Goal: Task Accomplishment & Management: Use online tool/utility

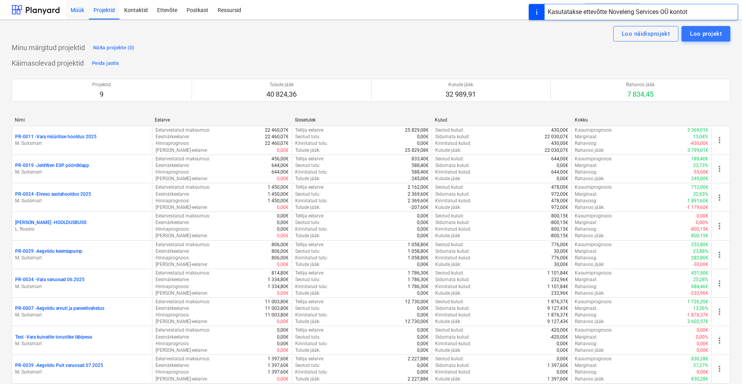
click at [76, 7] on div "Müük" at bounding box center [77, 10] width 23 height 20
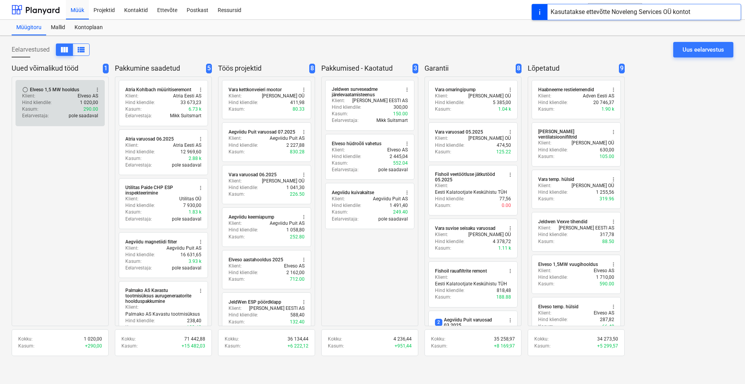
click at [39, 106] on div "Kasum : 290.00" at bounding box center [60, 109] width 76 height 7
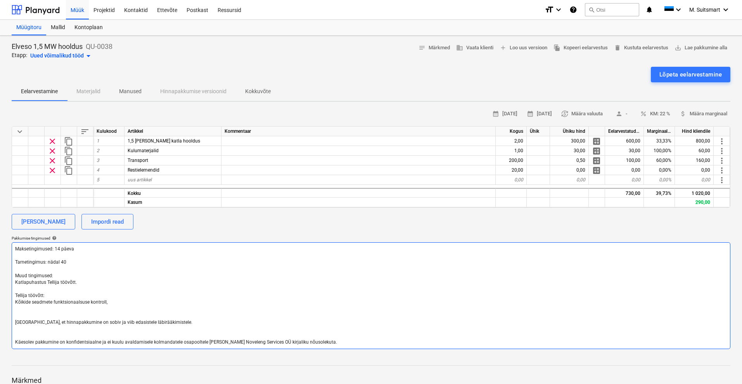
click at [124, 302] on textarea "Maksetingimused: 14 päeva Tarnetingimus: nädal 40 Muud tingimused: Katlapuhastu…" at bounding box center [371, 295] width 719 height 107
drag, startPoint x: 30, startPoint y: 302, endPoint x: 7, endPoint y: 302, distance: 22.9
click at [7, 302] on div "Elveso 1,5 MW hooldus QU-0038 Etapp: Uued võimalikud tööd arrow_drop_down notes…" at bounding box center [371, 250] width 742 height 428
type textarea "x"
type textarea "Maksetingimused: 14 päeva Tarnetingimus: nädal 40 Muud tingimused: Katlapuhastu…"
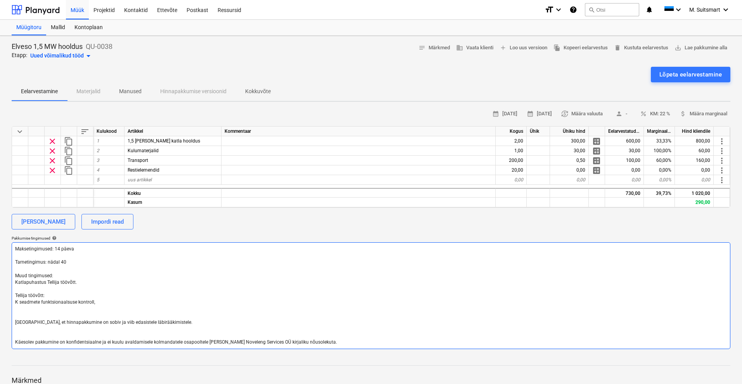
type textarea "x"
type textarea "Maksetingimused: 14 päeva Tarnetingimus: nädal 40 Muud tingimused: Katlapuhastu…"
type textarea "x"
type textarea "Maksetingimused: 14 päeva Tarnetingimus: nädal 40 Muud tingimused: Katlapuhastu…"
type textarea "x"
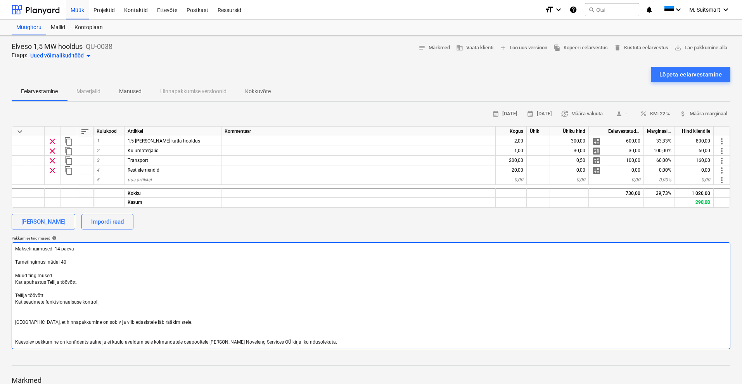
type textarea "Maksetingimused: 14 päeva Tarnetingimus: nädal 40 Muud tingimused: Katlapuhastu…"
type textarea "x"
type textarea "Maksetingimused: 14 päeva Tarnetingimus: nädal 40 Muud tingimused: Katlapuhastu…"
type textarea "x"
type textarea "Maksetingimused: 14 päeva Tarnetingimus: nädal 40 Muud tingimused: Katlapuhastu…"
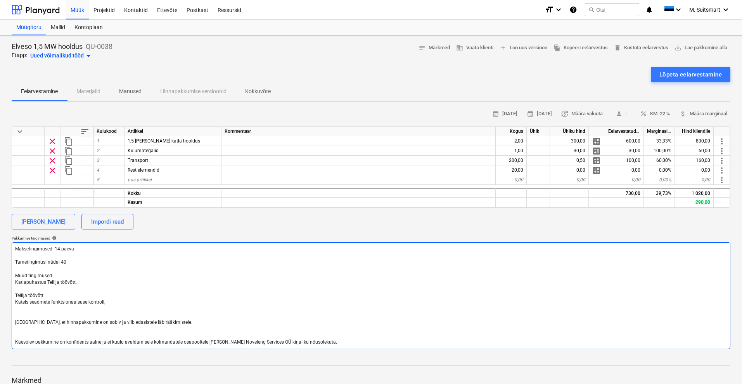
type textarea "x"
type textarea "Maksetingimused: 14 päeva Tarnetingimus: nädal 40 Muud tingimused: Katlapuhastu…"
type textarea "x"
type textarea "Maksetingimused: 14 päeva Tarnetingimus: nädal 40 Muud tingimused: Katlapuhastu…"
type textarea "x"
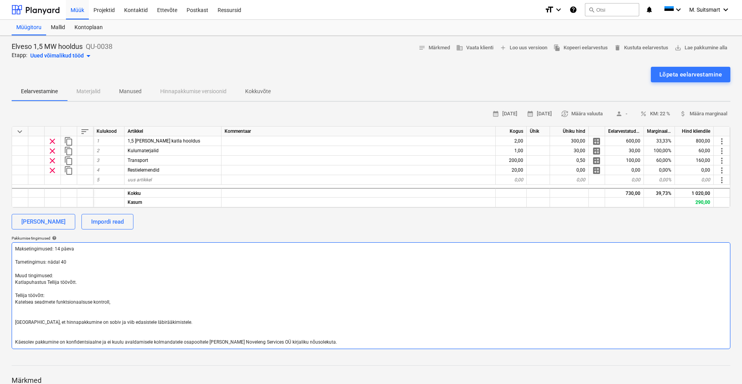
type textarea "Maksetingimused: 14 päeva Tarnetingimus: nädal 40 Muud tingimused: Katlapuhastu…"
type textarea "x"
type textarea "Maksetingimused: 14 päeva Tarnetingimus: nädal 40 Muud tingimused: Katlapuhastu…"
type textarea "x"
type textarea "Maksetingimused: 14 päeva Tarnetingimus: nädal 40 Muud tingimused: Katlapuhastu…"
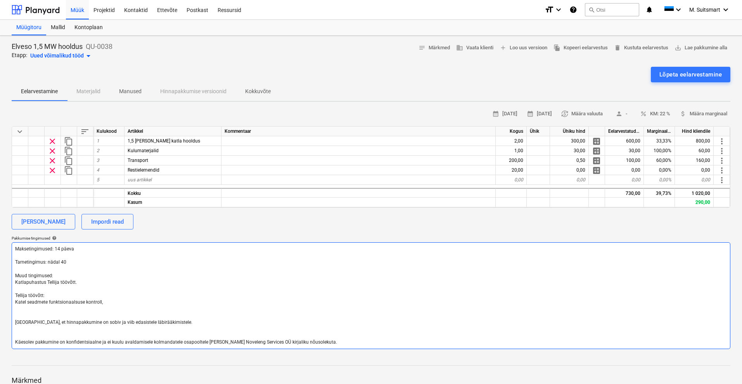
type textarea "x"
type textarea "Maksetingimused: 14 päeva Tarnetingimus: nädal 40 Muud tingimused: Katlapuhastu…"
type textarea "x"
type textarea "Maksetingimused: 14 päeva Tarnetingimus: nädal 40 Muud tingimused: Katlapuhastu…"
type textarea "x"
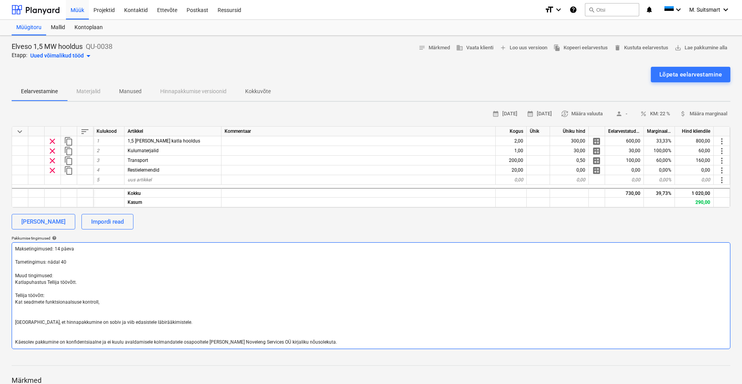
type textarea "Maksetingimused: 14 päeva Tarnetingimus: nädal 40 Muud tingimused: Katlapuhastu…"
type textarea "x"
type textarea "Maksetingimused: 14 päeva Tarnetingimus: nädal 40 Muud tingimused: Katlapuhastu…"
type textarea "x"
type textarea "Maksetingimused: 14 päeva Tarnetingimus: nädal 40 Muud tingimused: Katlapuhastu…"
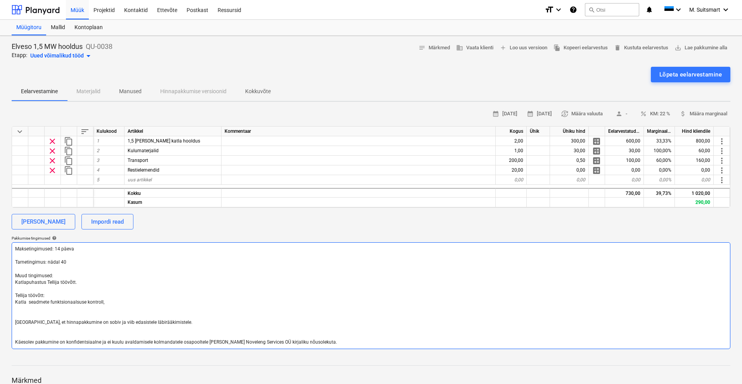
type textarea "x"
type textarea "Maksetingimused: 14 päeva Tarnetingimus: nädal 40 Muud tingimused: Katlapuhastu…"
type textarea "x"
type textarea "Maksetingimused: 14 päeva Tarnetingimus: nädal 40 Muud tingimused: Katlapuhastu…"
type textarea "x"
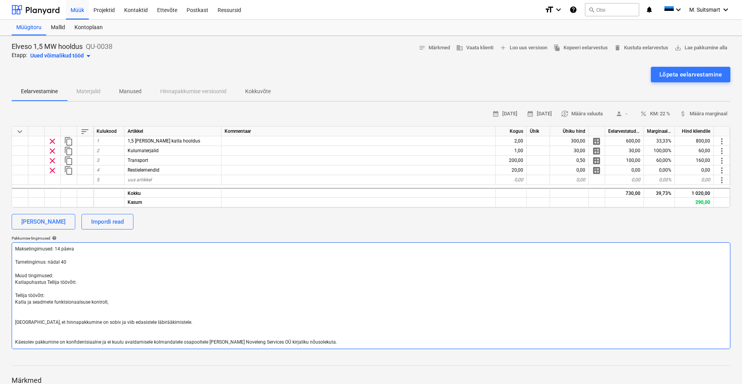
type textarea "Maksetingimused: 14 päeva Tarnetingimus: nädal 40 Muud tingimused: Katlapuhastu…"
type textarea "x"
type textarea "Maksetingimused: 14 päeva Tarnetingimus: nädal 40 Muud tingimused: Katlapuhastu…"
type textarea "x"
type textarea "Maksetingimused: 14 päeva Tarnetingimus: nädal 40 Muud tingimused: Katlapuhastu…"
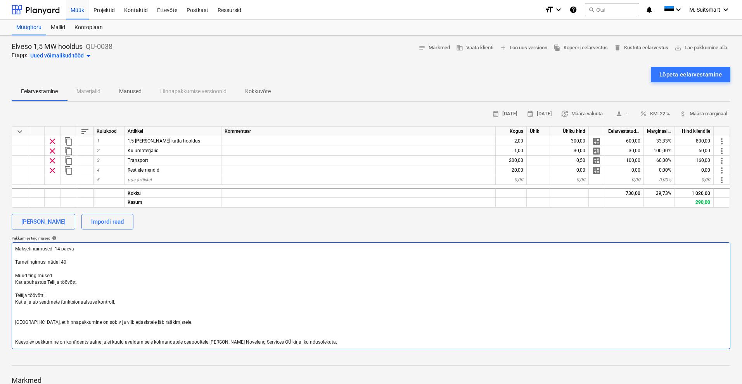
type textarea "x"
type textarea "Maksetingimused: 14 päeva Tarnetingimus: nädal 40 Muud tingimused: Katlapuhastu…"
type textarea "x"
click at [169, 301] on textarea "Maksetingimused: 14 päeva Tarnetingimus: nädal 40 Muud tingimused: Katlapuhastu…" at bounding box center [371, 295] width 719 height 107
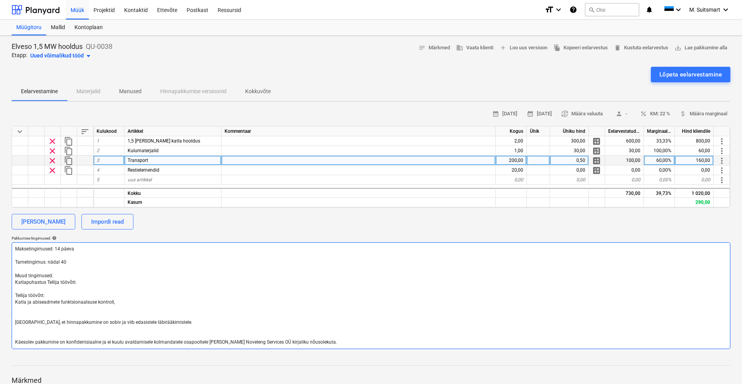
type textarea "Maksetingimused: 14 päeva Tarnetingimus: nädal 40 Muud tingimused: Katlapuhastu…"
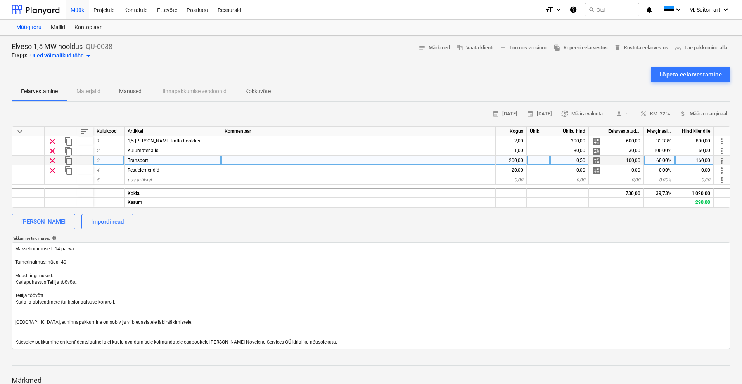
click at [506, 159] on div "200,00" at bounding box center [511, 161] width 31 height 10
type textarea "x"
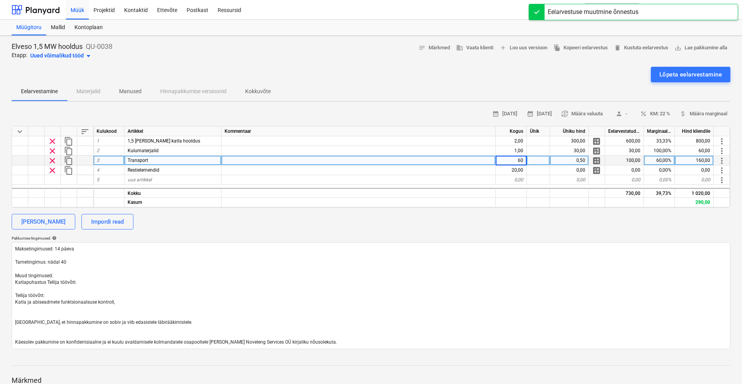
type input "600"
type textarea "x"
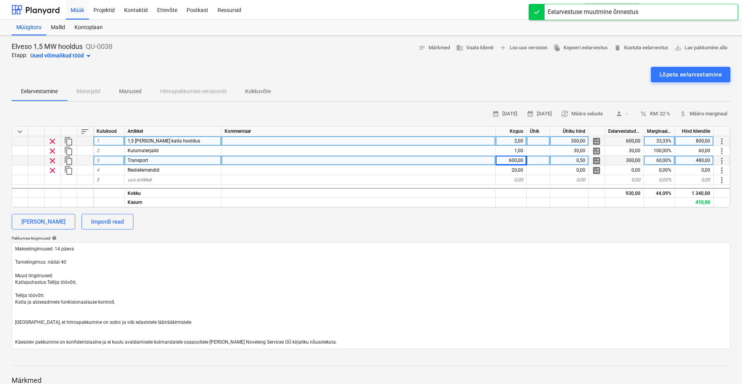
click at [513, 140] on div "2,00" at bounding box center [511, 141] width 31 height 10
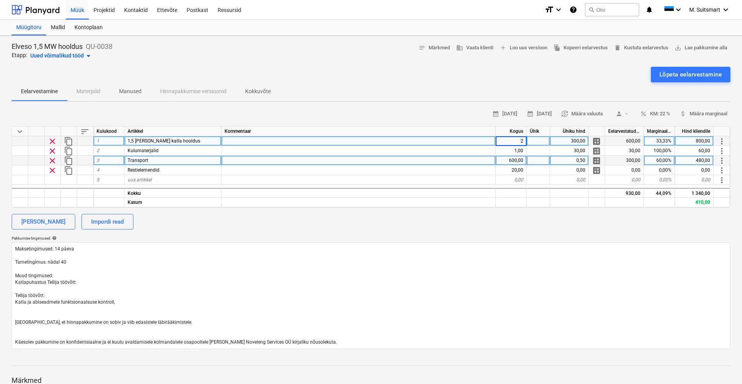
type input "3"
click at [539, 227] on div "[PERSON_NAME] Impordi read" at bounding box center [371, 222] width 719 height 16
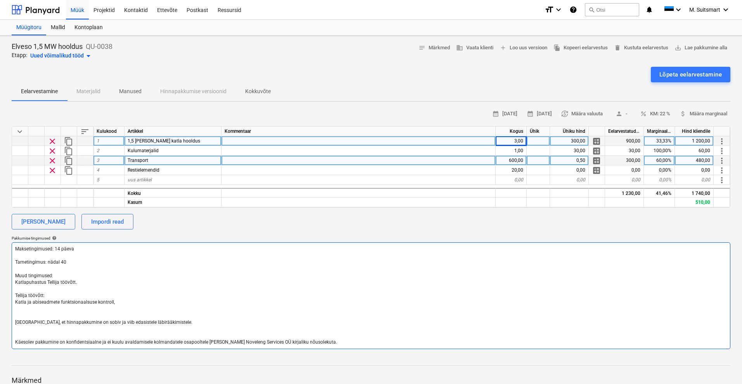
click at [137, 300] on textarea "Maksetingimused: 14 päeva Tarnetingimus: nädal 40 Muud tingimused: Katlapuhastu…" at bounding box center [371, 295] width 719 height 107
type textarea "x"
type textarea "Maksetingimused: 14 päeva Tarnetingimus: nädal 40 Muud tingimused: Katlapuhastu…"
type textarea "x"
type textarea "Maksetingimused: 14 päeva Tarnetingimus: nädal 40 Muud tingimused: Katlapuhastu…"
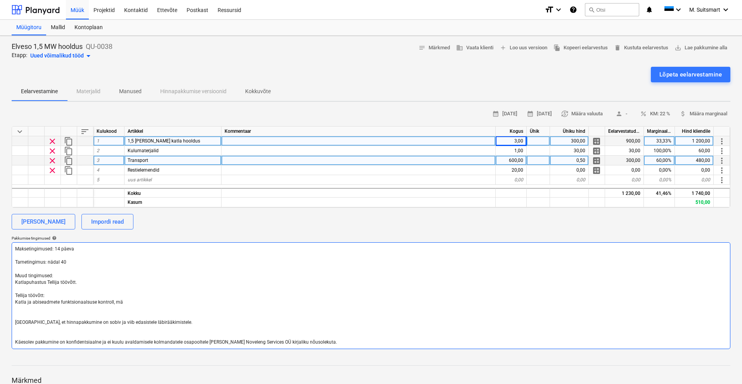
type textarea "x"
type textarea "Maksetingimused: 14 päeva Tarnetingimus: nädal 40 Muud tingimused: Katlapuhastu…"
type textarea "x"
type textarea "Maksetingimused: 14 päeva Tarnetingimus: nädal 40 Muud tingimused: Katlapuhastu…"
type textarea "x"
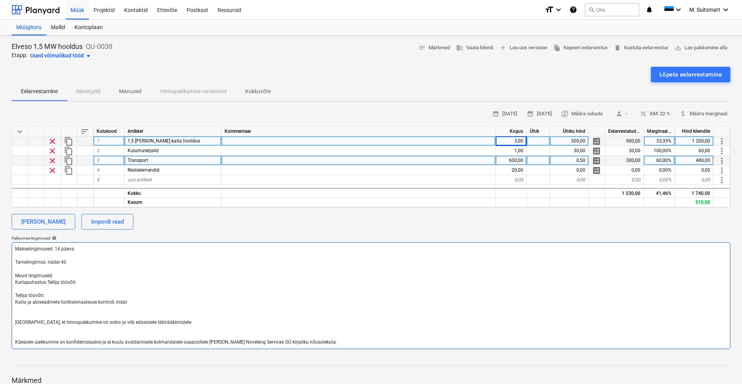
type textarea "Maksetingimused: 14 päeva Tarnetingimus: nädal 40 Muud tingimused: Katlapuhastu…"
type textarea "x"
type textarea "Maksetingimused: 14 päeva Tarnetingimus: nädal 40 Muud tingimused: Katlapuhastu…"
type textarea "x"
type textarea "Maksetingimused: 14 päeva Tarnetingimus: nädal 40 Muud tingimused: Katlapuhastu…"
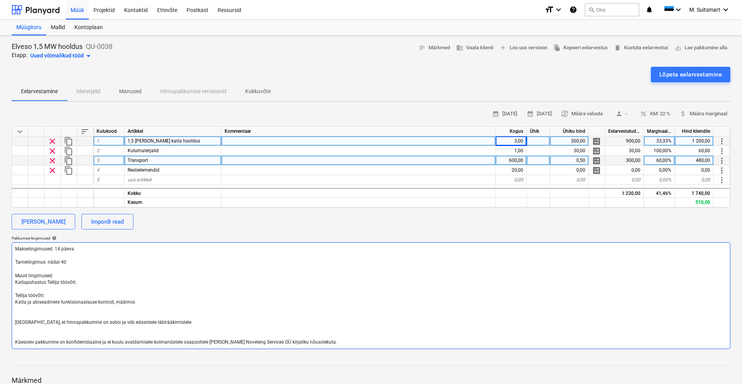
type textarea "x"
type textarea "Maksetingimused: 14 päeva Tarnetingimus: nädal 40 Muud tingimused: Katlapuhastu…"
type textarea "x"
type textarea "Maksetingimused: 14 päeva Tarnetingimus: nädal 40 Muud tingimused: Katlapuhastu…"
type textarea "x"
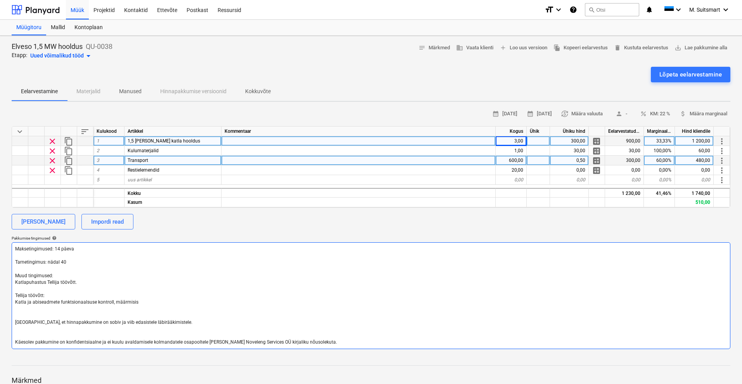
type textarea "Maksetingimused: 14 päeva Tarnetingimus: nädal 40 Muud tingimused: Katlapuhastu…"
type textarea "x"
type textarea "Maksetingimused: 14 päeva Tarnetingimus: nädal 40 Muud tingimused: Katlapuhastu…"
type textarea "x"
type textarea "Maksetingimused: 14 päeva Tarnetingimus: nädal 40 Muud tingimused: Katlapuhastu…"
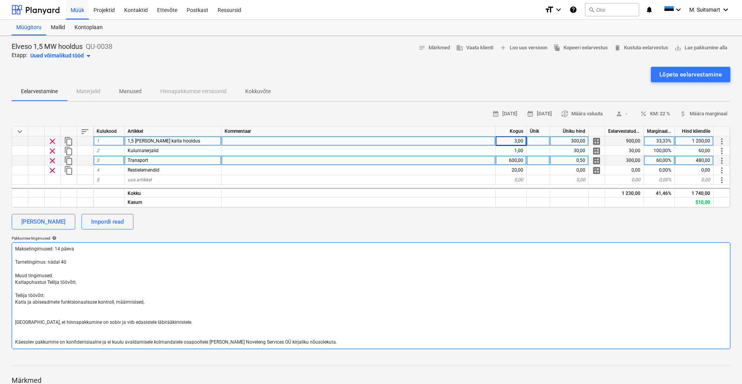
type textarea "x"
type textarea "Maksetingimused: 14 päeva Tarnetingimus: nädal 40 Muud tingimused: Katlapuhastu…"
type textarea "x"
type textarea "Maksetingimused: 14 päeva Tarnetingimus: nädal 40 Muud tingimused: Katlapuhastu…"
type textarea "x"
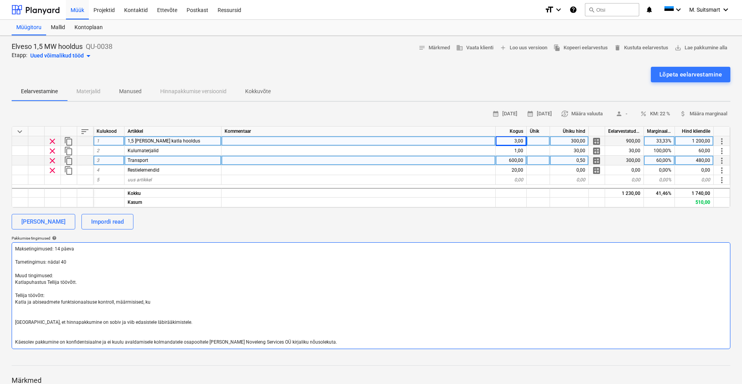
type textarea "Maksetingimused: 14 päeva Tarnetingimus: nädal 40 Muud tingimused: Katlapuhastu…"
type textarea "x"
type textarea "Maksetingimused: 14 päeva Tarnetingimus: nädal 40 Muud tingimused: Katlapuhastu…"
type textarea "x"
type textarea "Maksetingimused: 14 päeva Tarnetingimus: nädal 40 Muud tingimused: Katlapuhastu…"
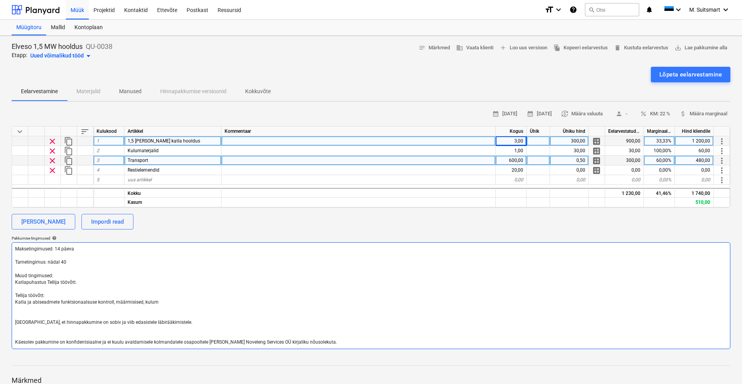
type textarea "x"
type textarea "Maksetingimused: 14 päeva Tarnetingimus: nädal 40 Muud tingimused: Katlapuhastu…"
type textarea "x"
type textarea "Maksetingimused: 14 päeva Tarnetingimus: nädal 40 Muud tingimused: Katlapuhastu…"
type textarea "x"
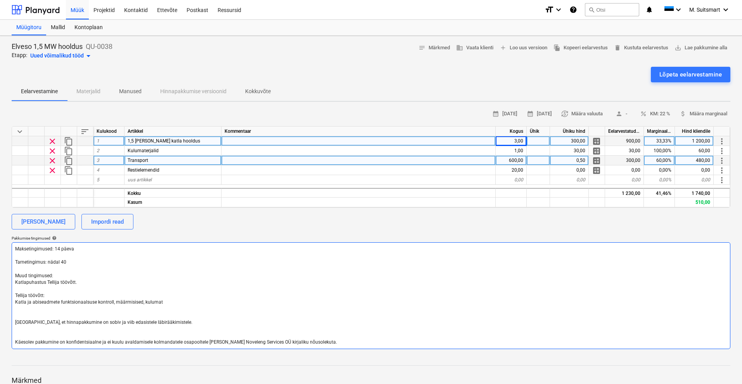
type textarea "Maksetingimused: 14 päeva Tarnetingimus: nädal 40 Muud tingimused: Katlapuhastu…"
type textarea "x"
type textarea "Maksetingimused: 14 päeva Tarnetingimus: nädal 40 Muud tingimused: Katlapuhastu…"
type textarea "x"
type textarea "Maksetingimused: 14 päeva Tarnetingimus: nädal 40 Muud tingimused: Katlapuhastu…"
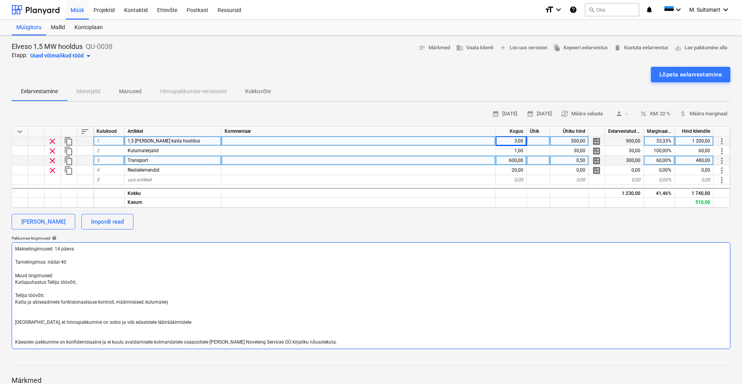
type textarea "x"
type textarea "Maksetingimused: 14 päeva Tarnetingimus: nädal 40 Muud tingimused: Katlapuhastu…"
type textarea "x"
type textarea "Maksetingimused: 14 päeva Tarnetingimus: nädal 40 Muud tingimused: Katlapuhastu…"
type textarea "x"
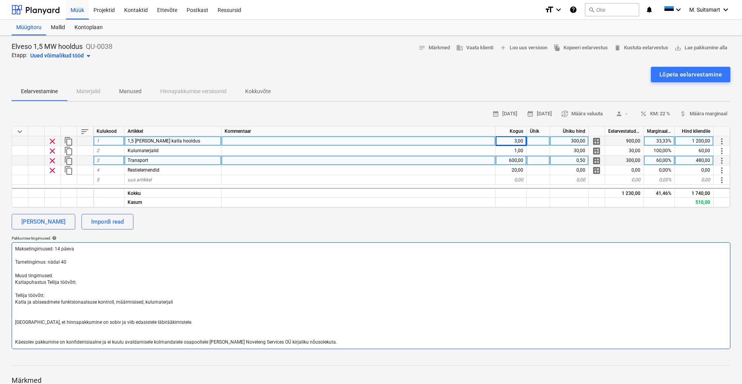
type textarea "Maksetingimused: 14 päeva Tarnetingimus: nädal 40 Muud tingimused: Katlapuhastu…"
type textarea "x"
type textarea "Maksetingimused: 14 päeva Tarnetingimus: nädal 40 Muud tingimused: Katlapuhastu…"
type textarea "x"
type textarea "Maksetingimused: 14 päeva Tarnetingimus: nädal 40 Muud tingimused: Katlapuhastu…"
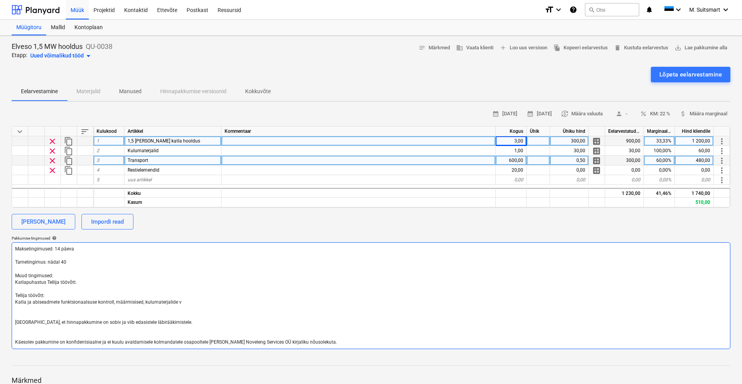
type textarea "x"
type textarea "Maksetingimused: 14 päeva Tarnetingimus: nädal 40 Muud tingimused: Katlapuhastu…"
type textarea "x"
type textarea "Maksetingimused: 14 päeva Tarnetingimus: nädal 40 Muud tingimused: Katlapuhastu…"
type textarea "x"
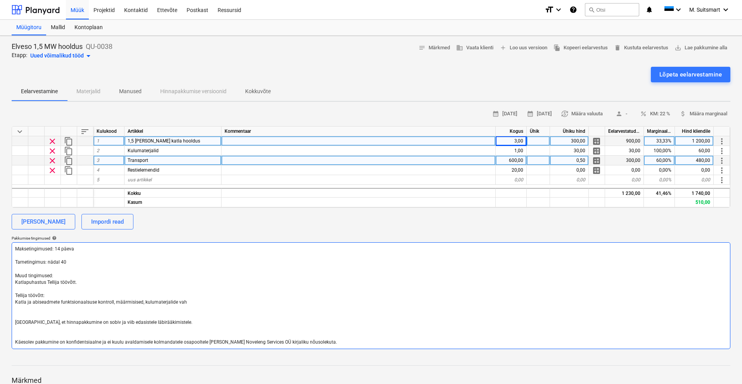
type textarea "Maksetingimused: 14 päeva Tarnetingimus: nädal 40 Muud tingimused: Katlapuhastu…"
type textarea "x"
type textarea "Maksetingimused: 14 päeva Tarnetingimus: nädal 40 Muud tingimused: Katlapuhastu…"
type textarea "x"
type textarea "Maksetingimused: 14 päeva Tarnetingimus: nädal 40 Muud tingimused: Katlapuhastu…"
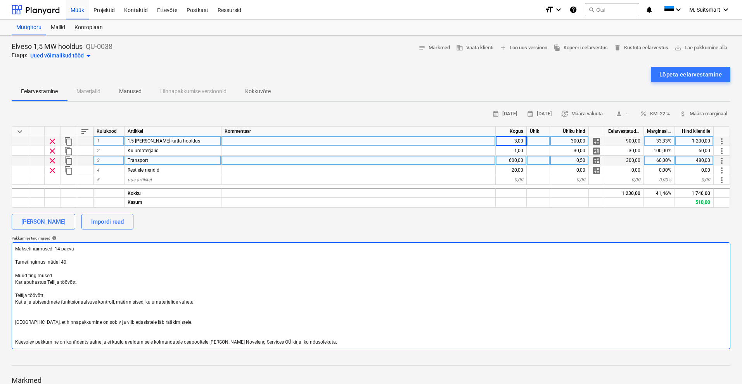
type textarea "x"
type textarea "Maksetingimused: 14 päeva Tarnetingimus: nädal 40 Muud tingimused: Katlapuhastu…"
type textarea "x"
type textarea "Maksetingimused: 14 päeva Tarnetingimus: nädal 40 Muud tingimused: Katlapuhastu…"
type textarea "x"
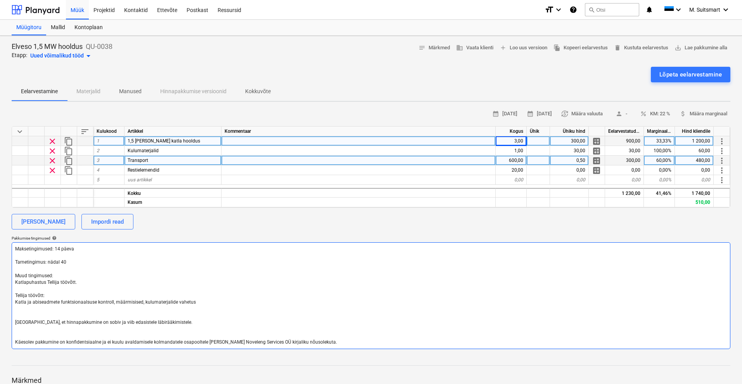
type textarea "Maksetingimused: 14 päeva Tarnetingimus: nädal 40 Muud tingimused: Katlapuhastu…"
type textarea "x"
type textarea "Maksetingimused: 14 päeva Tarnetingimus: nädal 40 Muud tingimused: Katlapuhastu…"
type textarea "x"
type textarea "Maksetingimused: 14 päeva Tarnetingimus: nädal 40 Muud tingimused: Katlapuhastu…"
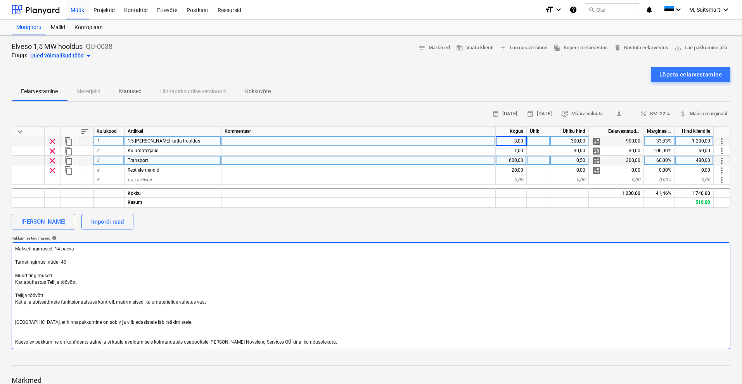
type textarea "x"
type textarea "Maksetingimused: 14 päeva Tarnetingimus: nädal 40 Muud tingimused: Katlapuhastu…"
type textarea "x"
type textarea "Maksetingimused: 14 päeva Tarnetingimus: nädal 40 Muud tingimused: Katlapuhastu…"
type textarea "x"
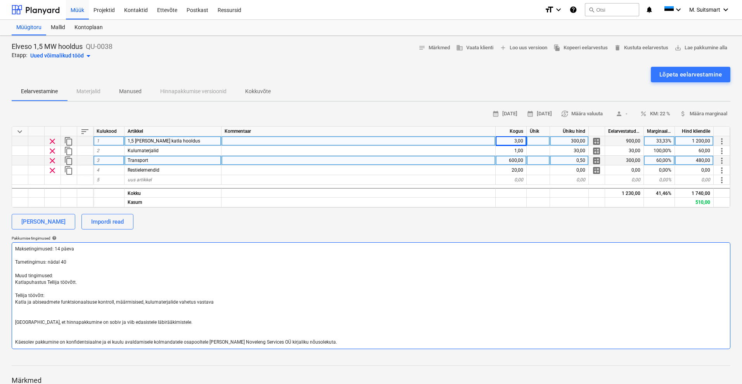
type textarea "Maksetingimused: 14 päeva Tarnetingimus: nädal 40 Muud tingimused: Katlapuhastu…"
type textarea "x"
type textarea "Maksetingimused: 14 päeva Tarnetingimus: nädal 40 Muud tingimused: Katlapuhastu…"
type textarea "x"
type textarea "Maksetingimused: 14 päeva Tarnetingimus: nädal 40 Muud tingimused: Katlapuhastu…"
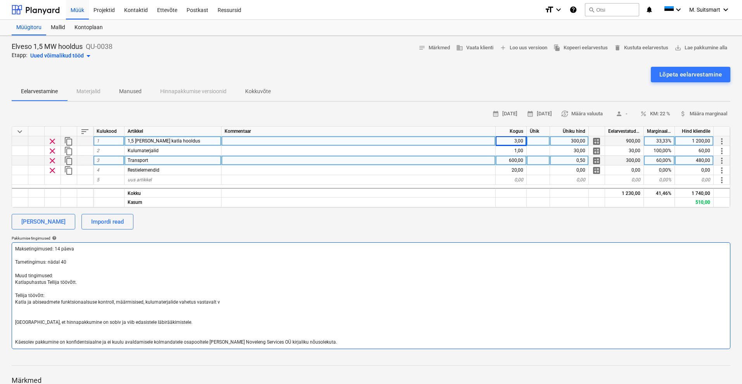
type textarea "x"
type textarea "Maksetingimused: 14 päeva Tarnetingimus: nädal 40 Muud tingimused: Katlapuhastu…"
type textarea "x"
type textarea "Maksetingimused: 14 päeva Tarnetingimus: nädal 40 Muud tingimused: Katlapuhastu…"
type textarea "x"
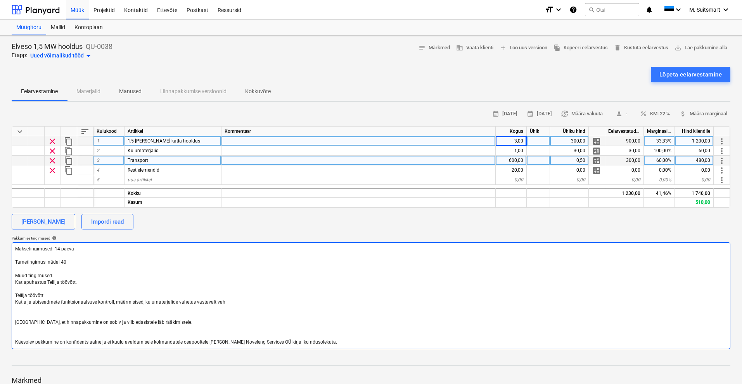
type textarea "Maksetingimused: 14 päeva Tarnetingimus: nädal 40 Muud tingimused: Katlapuhastu…"
type textarea "x"
type textarea "Maksetingimused: 14 päeva Tarnetingimus: nädal 40 Muud tingimused: Katlapuhastu…"
type textarea "x"
type textarea "Maksetingimused: 14 päeva Tarnetingimus: nädal 40 Muud tingimused: Katlapuhastu…"
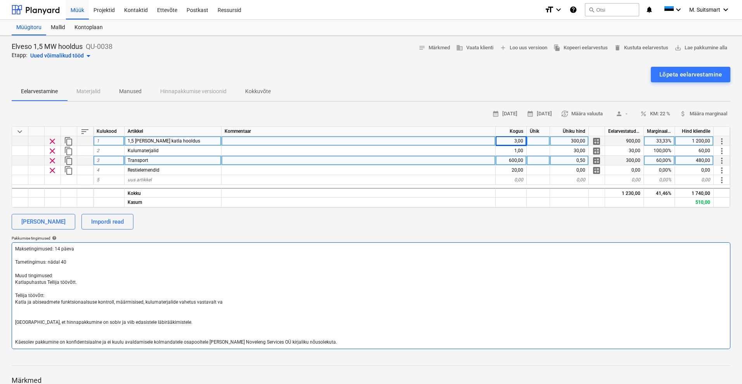
type textarea "x"
type textarea "Maksetingimused: 14 päeva Tarnetingimus: nädal 40 Muud tingimused: Katlapuhastu…"
type textarea "x"
type textarea "Maksetingimused: 14 päeva Tarnetingimus: nädal 40 Muud tingimused: Katlapuhastu…"
type textarea "x"
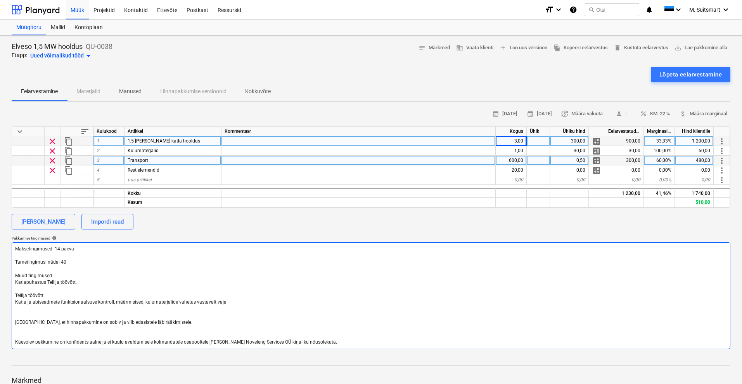
type textarea "Maksetingimused: 14 päeva Tarnetingimus: nädal 40 Muud tingimused: Katlapuhastu…"
type textarea "x"
type textarea "Maksetingimused: 14 päeva Tarnetingimus: nädal 40 Muud tingimused: Katlapuhastu…"
type textarea "x"
type textarea "Maksetingimused: 14 päeva Tarnetingimus: nädal 40 Muud tingimused: Katlapuhastu…"
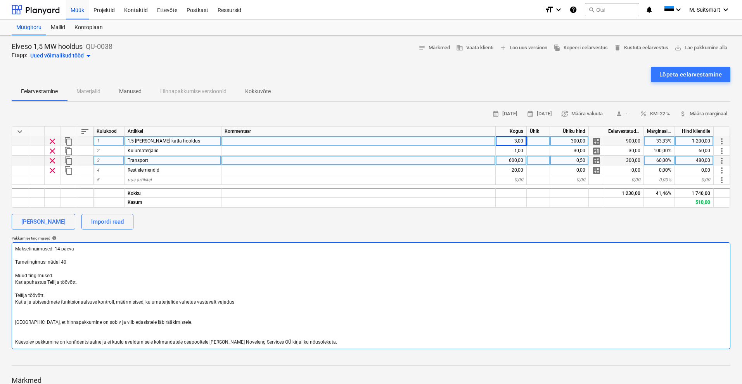
type textarea "x"
type textarea "Maksetingimused: 14 päeva Tarnetingimus: nädal 40 Muud tingimused: Katlapuhastu…"
type textarea "x"
type textarea "Maksetingimused: 14 päeva Tarnetingimus: nädal 40 Muud tingimused: Katlapuhastu…"
type textarea "x"
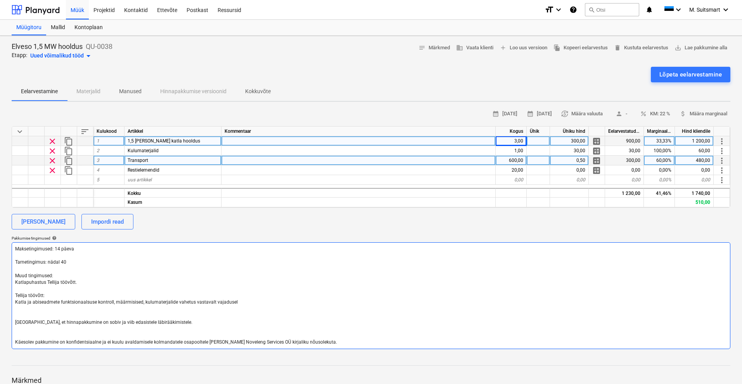
type textarea "Maksetingimused: 14 päeva Tarnetingimus: nädal 40 Muud tingimused: Katlapuhastu…"
type textarea "x"
type textarea "Maksetingimused: 14 päeva Tarnetingimus: nädal 40 Muud tingimused: Katlapuhastu…"
click at [89, 279] on textarea "Maksetingimused: 14 päeva Tarnetingimus: nädal 40 Muud tingimused: Katlapuhastu…" at bounding box center [371, 295] width 719 height 107
type textarea "x"
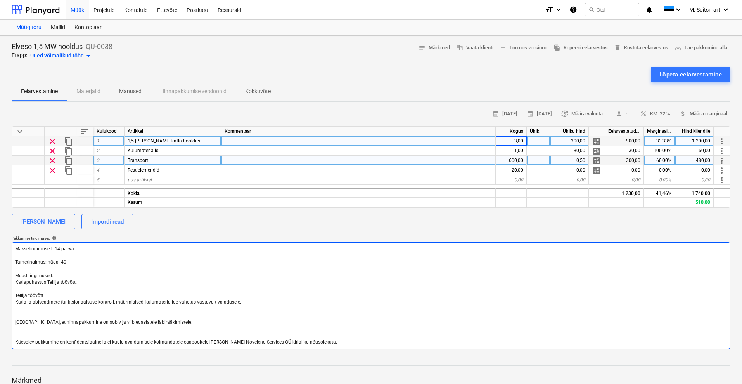
type textarea "Maksetingimused: 14 päeva Tarnetingimus: nädal 40 Muud tingimused: Katlapuhastu…"
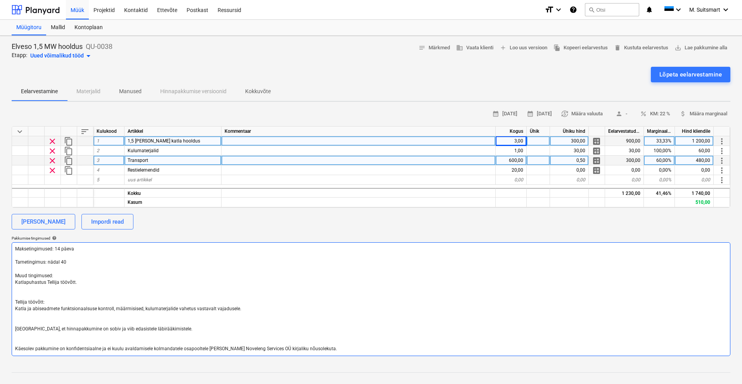
type textarea "x"
type textarea "Maksetingimused: 14 päeva Tarnetingimus: nädal 40 Muud tingimused: Katlapuhastu…"
type textarea "x"
type textarea "Maksetingimused: 14 päeva Tarnetingimus: nädal 40 Muud tingimused: Katlapuhastu…"
type textarea "x"
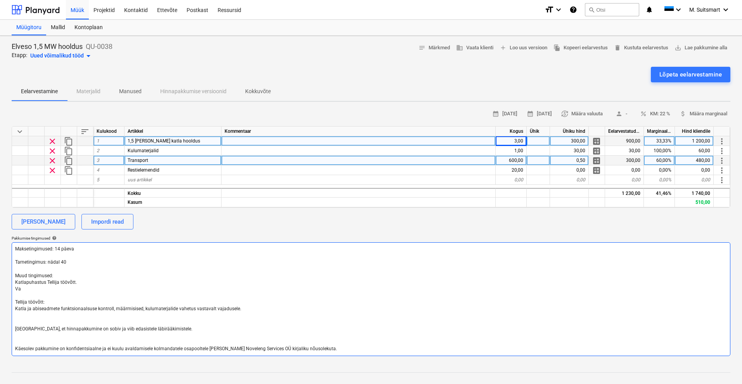
type textarea "Maksetingimused: 14 päeva Tarnetingimus: nädal 40 Muud tingimused: Katlapuhastu…"
type textarea "x"
type textarea "Maksetingimused: 14 päeva Tarnetingimus: nädal 40 Muud tingimused: Katlapuhastu…"
type textarea "x"
type textarea "Maksetingimused: 14 päeva Tarnetingimus: nädal 40 Muud tingimused: Katlapuhastu…"
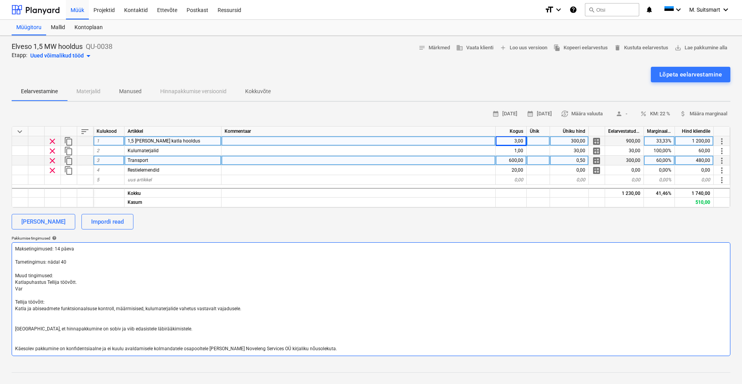
type textarea "x"
type textarea "Maksetingimused: 14 päeva Tarnetingimus: nädal 40 Muud tingimused: Katlapuhastu…"
type textarea "x"
type textarea "Maksetingimused: 14 päeva Tarnetingimus: nädal 40 Muud tingimused: Katlapuhastu…"
type textarea "x"
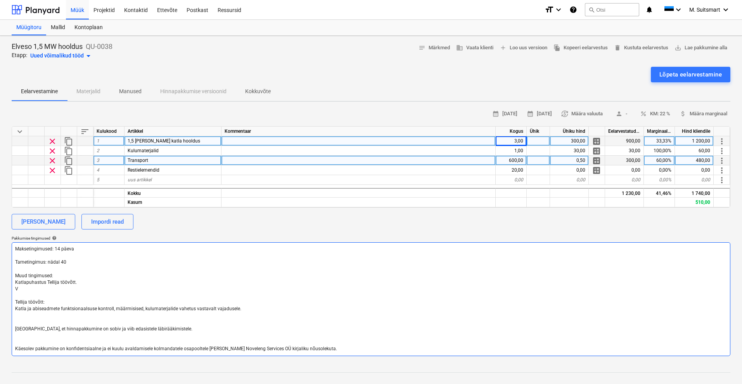
type textarea "Maksetingimused: 14 päeva Tarnetingimus: nädal 40 Muud tingimused: Katlapuhastu…"
type textarea "x"
type textarea "Maksetingimused: 14 päeva Tarnetingimus: nädal 40 Muud tingimused: Katlapuhastu…"
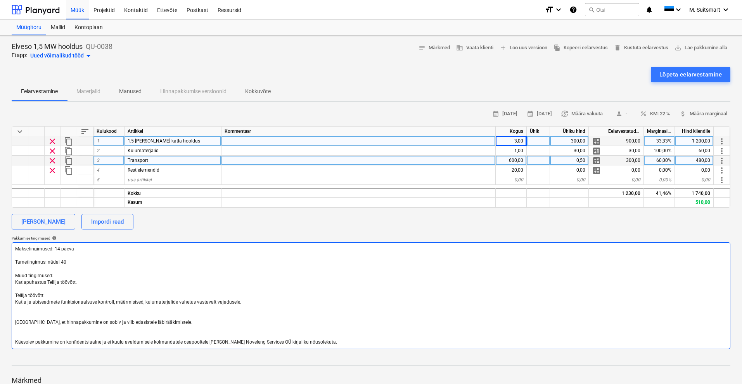
click at [85, 309] on textarea "Maksetingimused: 14 päeva Tarnetingimus: nädal 40 Muud tingimused: Katlapuhastu…" at bounding box center [371, 295] width 719 height 107
type textarea "x"
type textarea "Maksetingimused: 14 päeva Tarnetingimus: nädal 40 Muud tingimused: Katlapuhastu…"
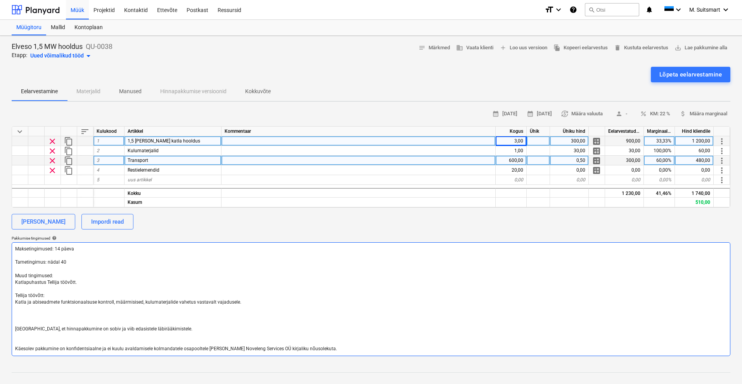
type textarea "x"
type textarea "Maksetingimused: 14 päeva Tarnetingimus: nädal 40 Muud tingimused: Katlapuhastu…"
type textarea "x"
type textarea "Maksetingimused: 14 päeva Tarnetingimus: nädal 40 Muud tingimused: Katlapuhastu…"
type textarea "x"
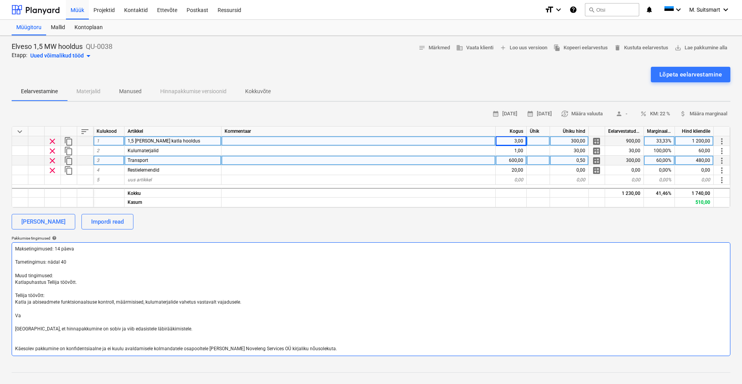
type textarea "Maksetingimused: 14 päeva Tarnetingimus: nädal 40 Muud tingimused: Katlapuhastu…"
type textarea "x"
type textarea "Maksetingimused: 14 päeva Tarnetingimus: nädal 40 Muud tingimused: Katlapuhastu…"
type textarea "x"
type textarea "Maksetingimused: 14 päeva Tarnetingimus: nädal 40 Muud tingimused: Katlapuhastu…"
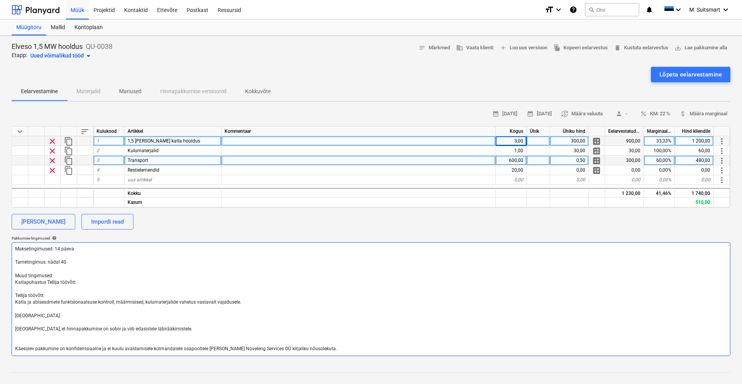
type textarea "x"
type textarea "Maksetingimused: 14 päeva Tarnetingimus: nädal 40 Muud tingimused: Katlapuhastu…"
type textarea "x"
type textarea "Maksetingimused: 14 päeva Tarnetingimus: nädal 40 Muud tingimused: Katlapuhastu…"
type textarea "x"
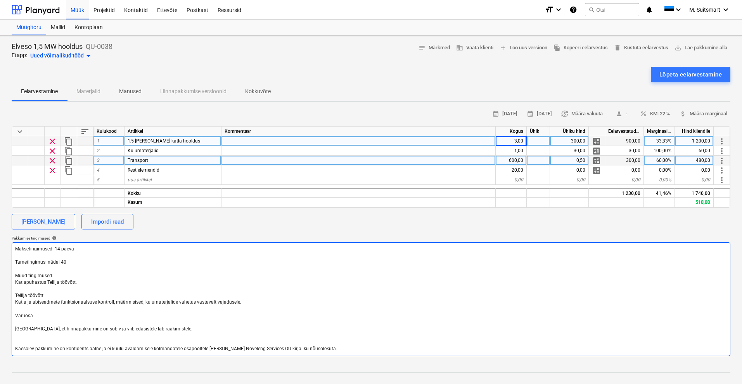
type textarea "Maksetingimused: 14 päeva Tarnetingimus: nädal 40 Muud tingimused: Katlapuhastu…"
drag, startPoint x: 65, startPoint y: 313, endPoint x: 2, endPoint y: 312, distance: 62.8
click at [2, 312] on div "Elveso 1,5 MW hooldus QU-0038 Etapp: Uued võimalikud tööd arrow_drop_down notes…" at bounding box center [371, 253] width 742 height 435
click at [83, 281] on textarea "Maksetingimused: 14 päeva Tarnetingimus: nädal 40 Muud tingimused: Katlapuhastu…" at bounding box center [371, 299] width 719 height 114
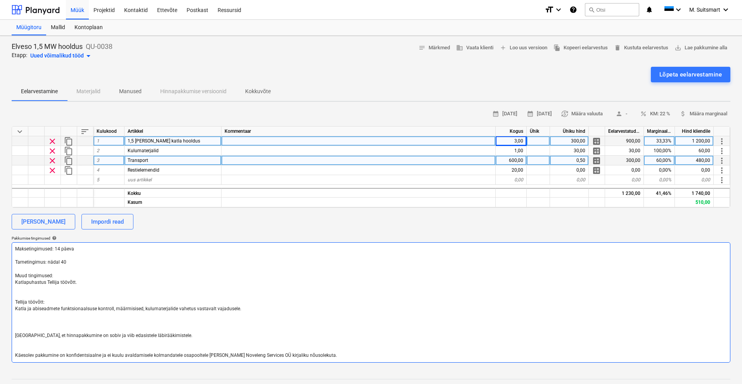
paste textarea "Varuosad Tellija laost."
click at [248, 308] on textarea "Maksetingimused: 14 päeva Tarnetingimus: nädal 40 Muud tingimused: Katlapuhastu…" at bounding box center [371, 302] width 719 height 120
